Goal: Information Seeking & Learning: Find specific fact

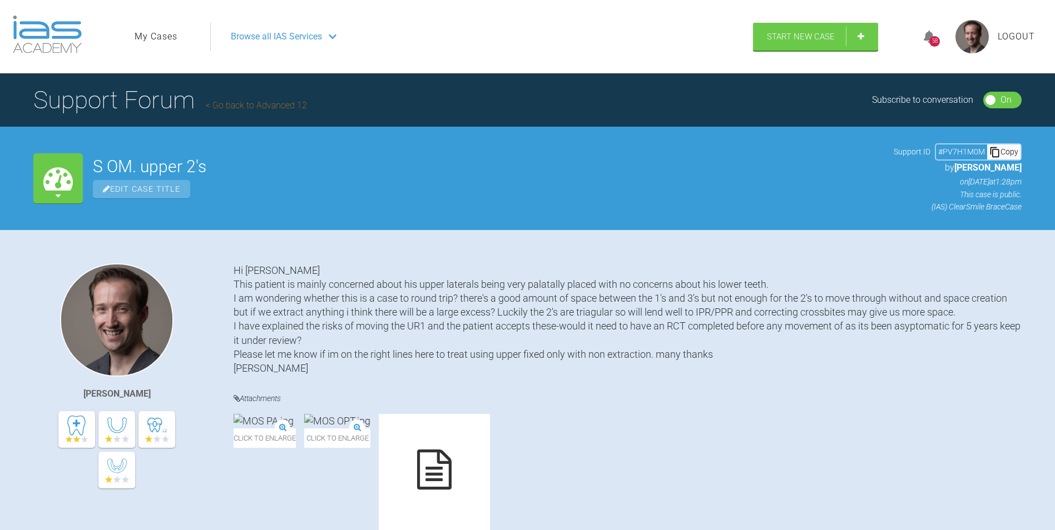
scroll to position [9628, 0]
click at [942, 38] on icon at bounding box center [939, 37] width 11 height 13
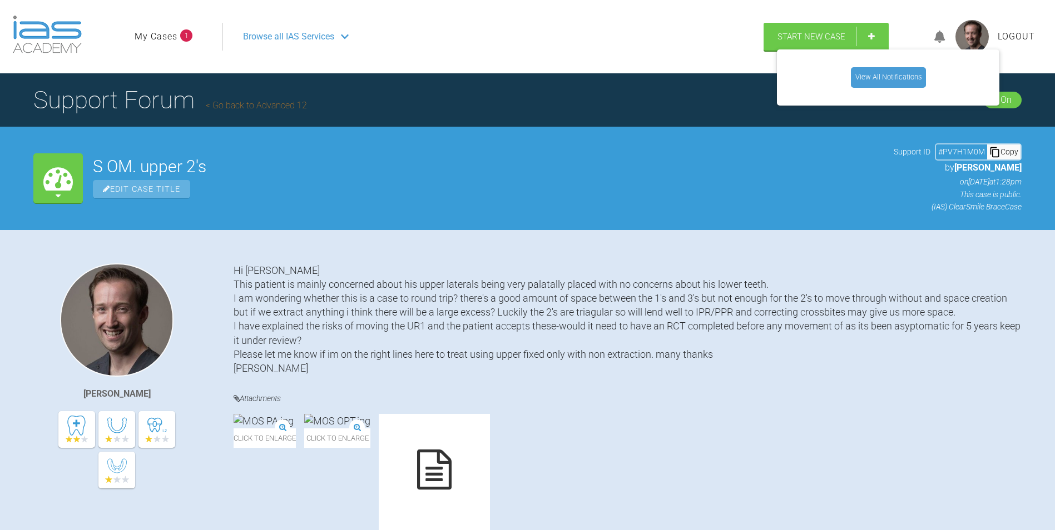
click at [897, 75] on link "View All Notifications" at bounding box center [888, 77] width 75 height 20
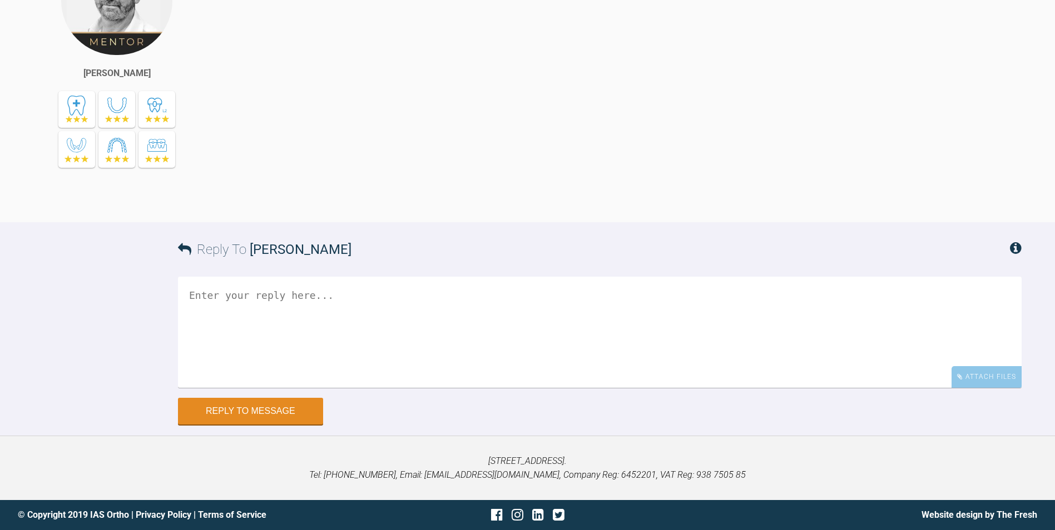
scroll to position [10897, 0]
drag, startPoint x: 289, startPoint y: 131, endPoint x: 423, endPoint y: 137, distance: 134.1
click at [423, 137] on div "yes also run a v thin IPR strip to 'break' the contact" at bounding box center [628, 74] width 788 height 262
